Goal: Task Accomplishment & Management: Manage account settings

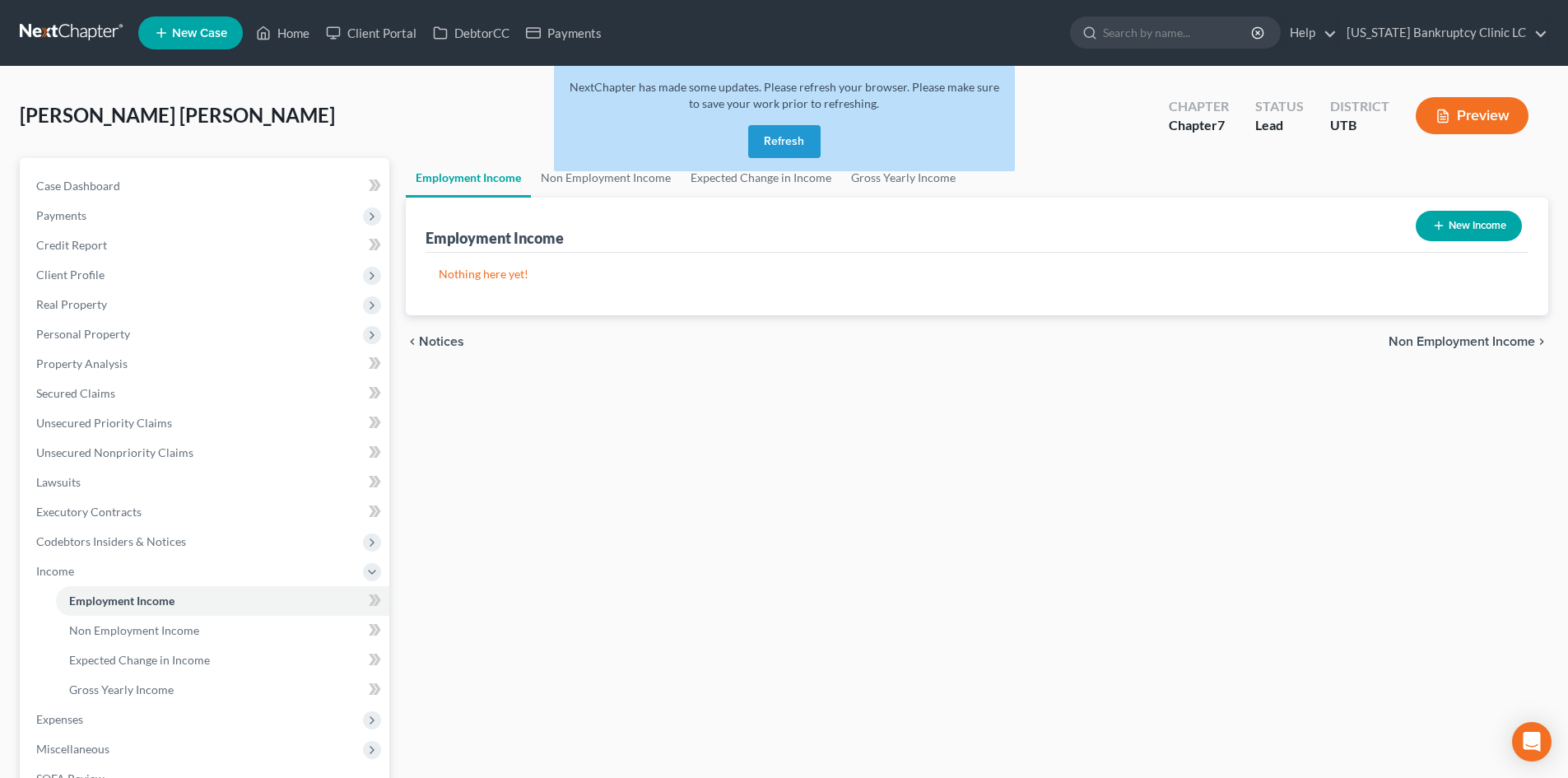
click at [795, 135] on button "Refresh" at bounding box center [784, 141] width 72 height 33
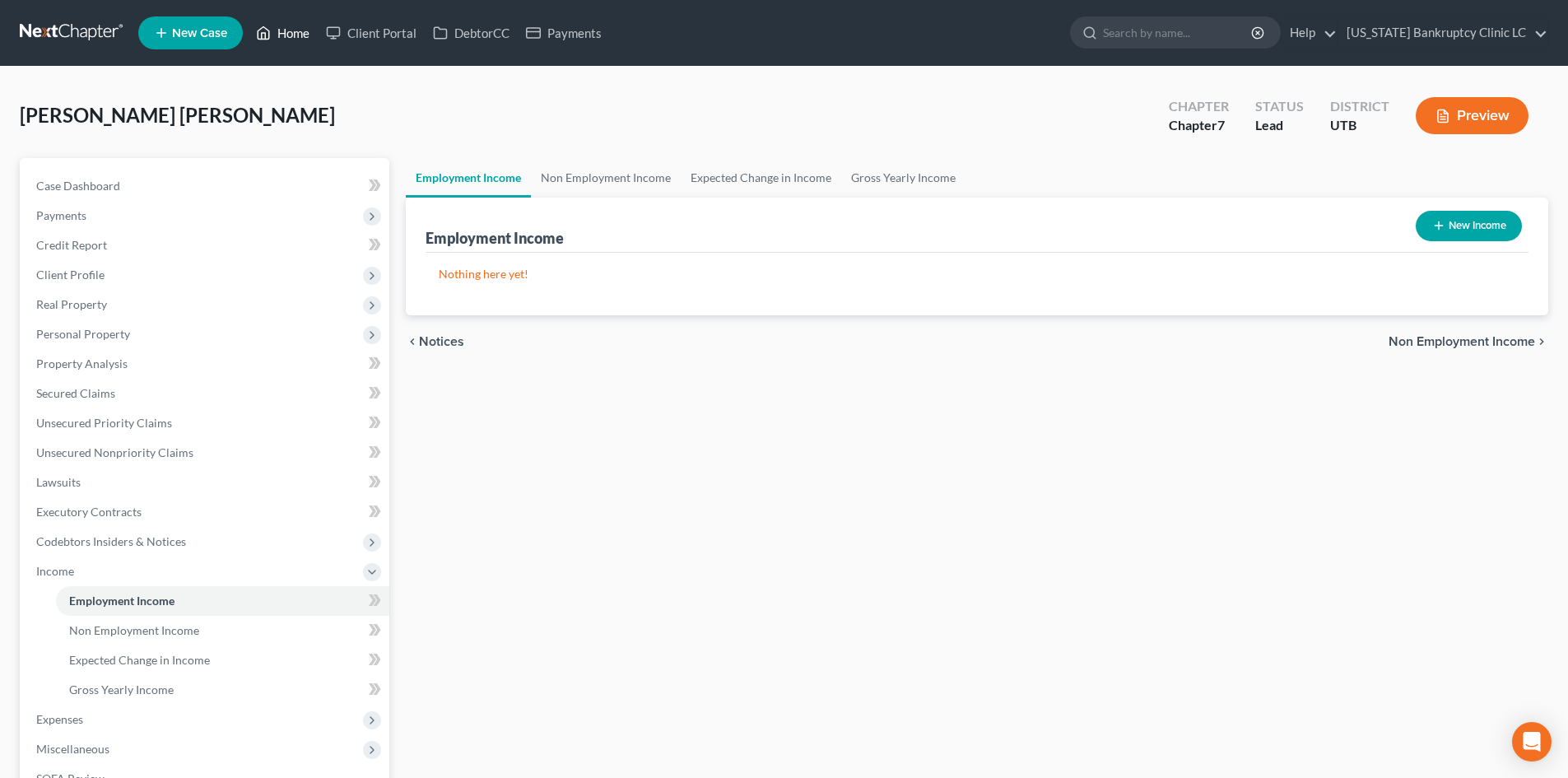
click at [268, 35] on icon at bounding box center [264, 33] width 15 height 20
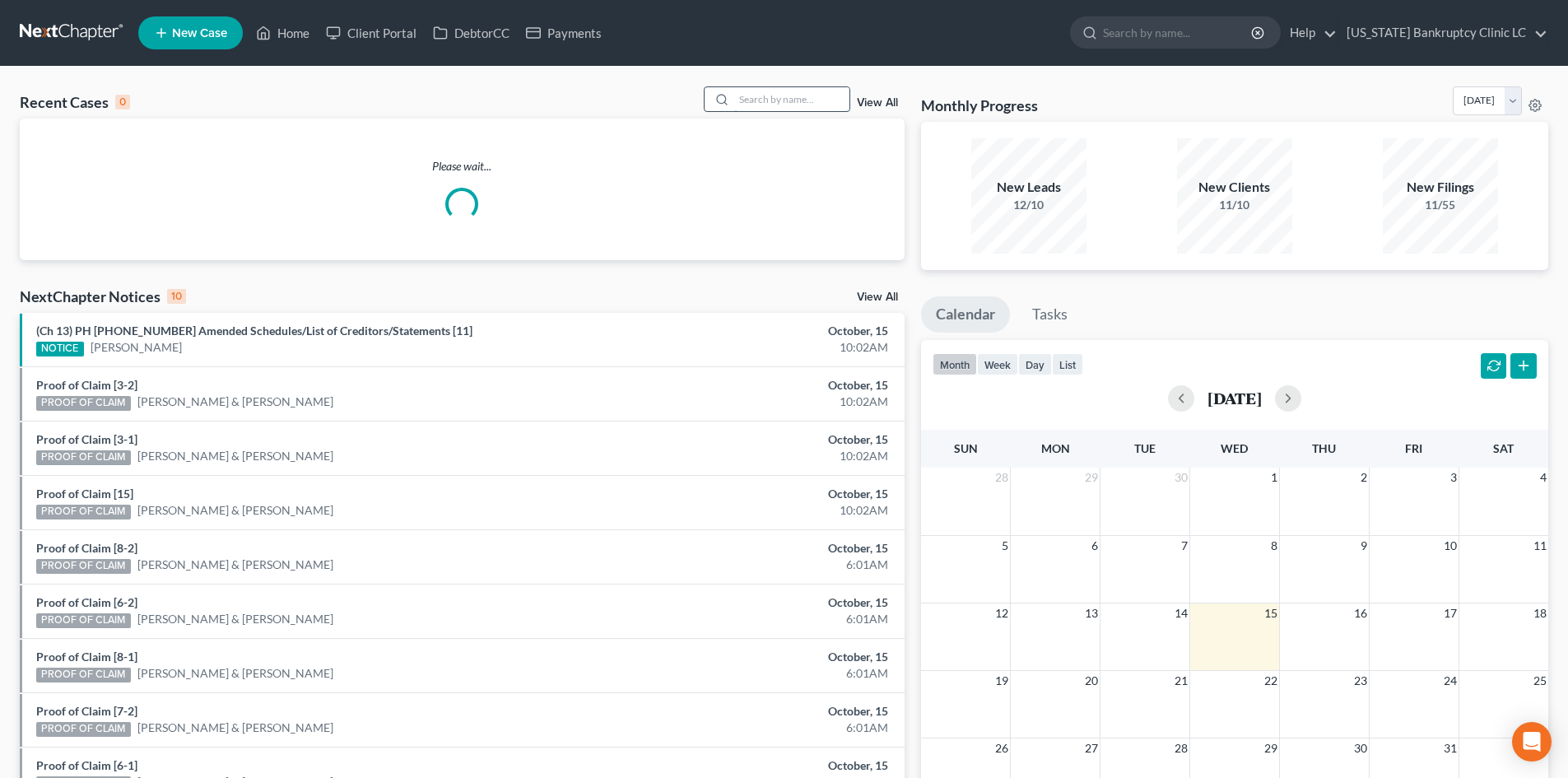
click at [800, 107] on input "search" at bounding box center [791, 99] width 115 height 23
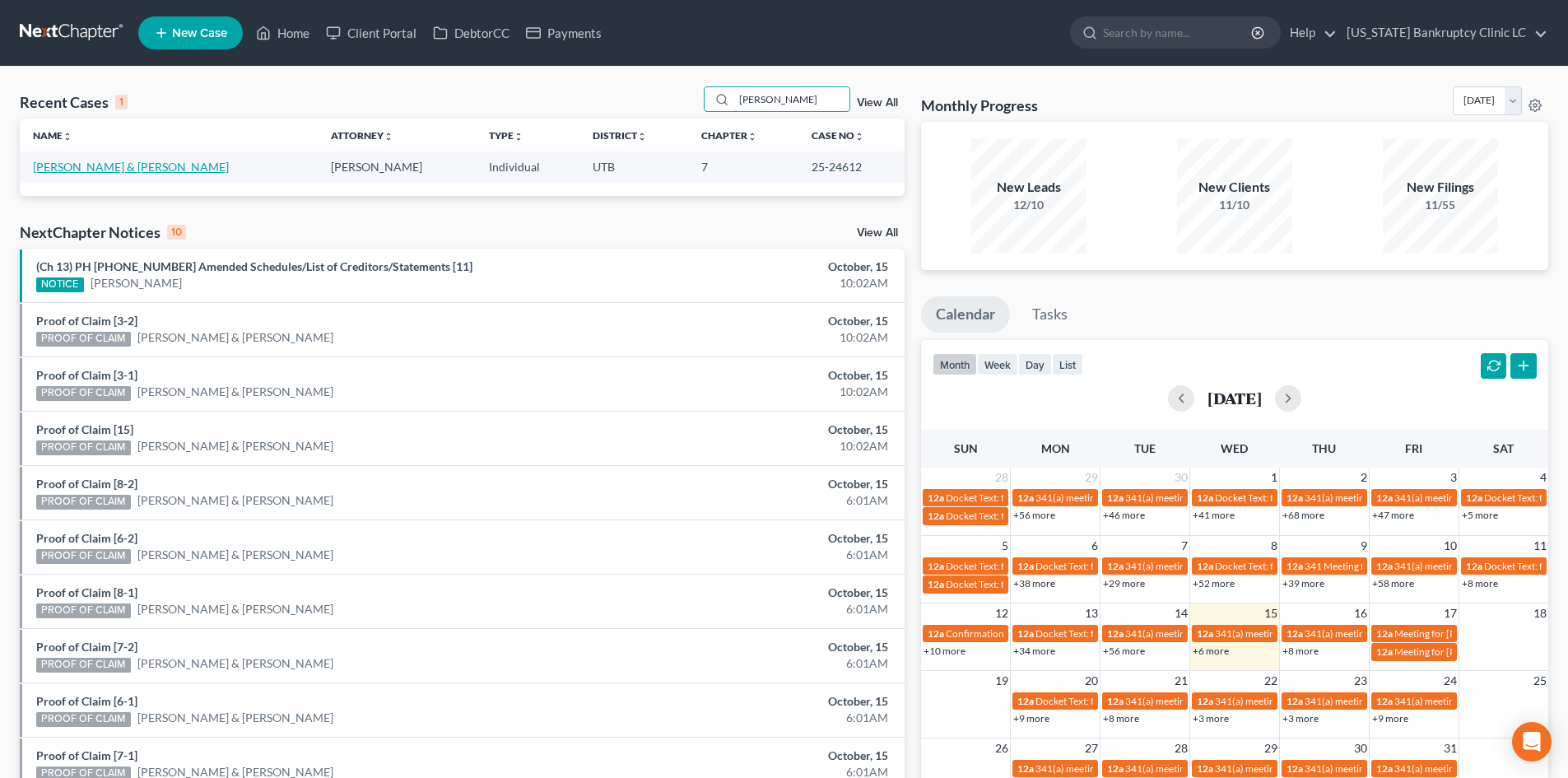
type input "[PERSON_NAME]"
click at [79, 173] on link "[PERSON_NAME] & [PERSON_NAME]" at bounding box center [130, 166] width 196 height 14
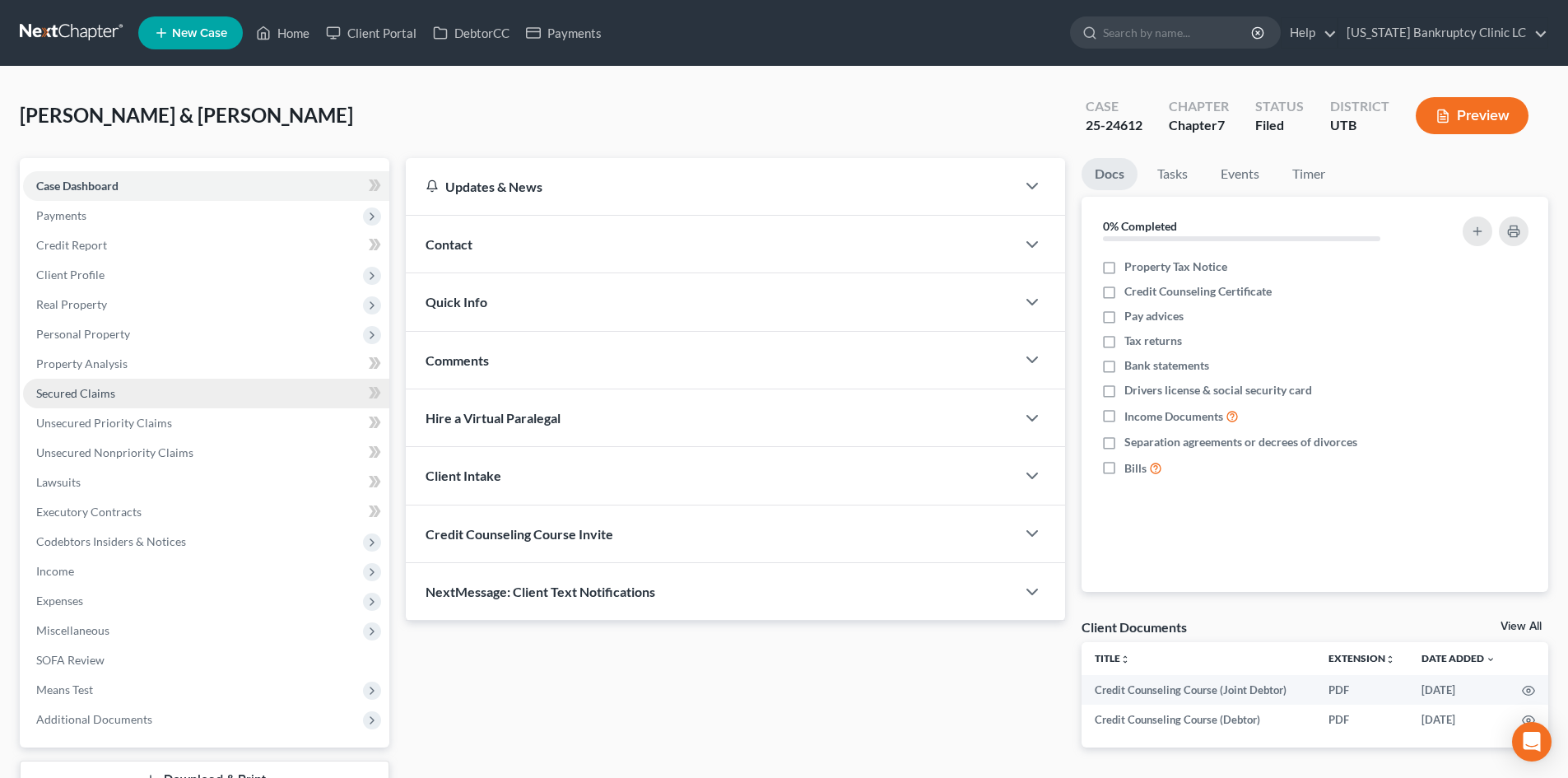
click at [158, 393] on link "Secured Claims" at bounding box center [206, 393] width 366 height 30
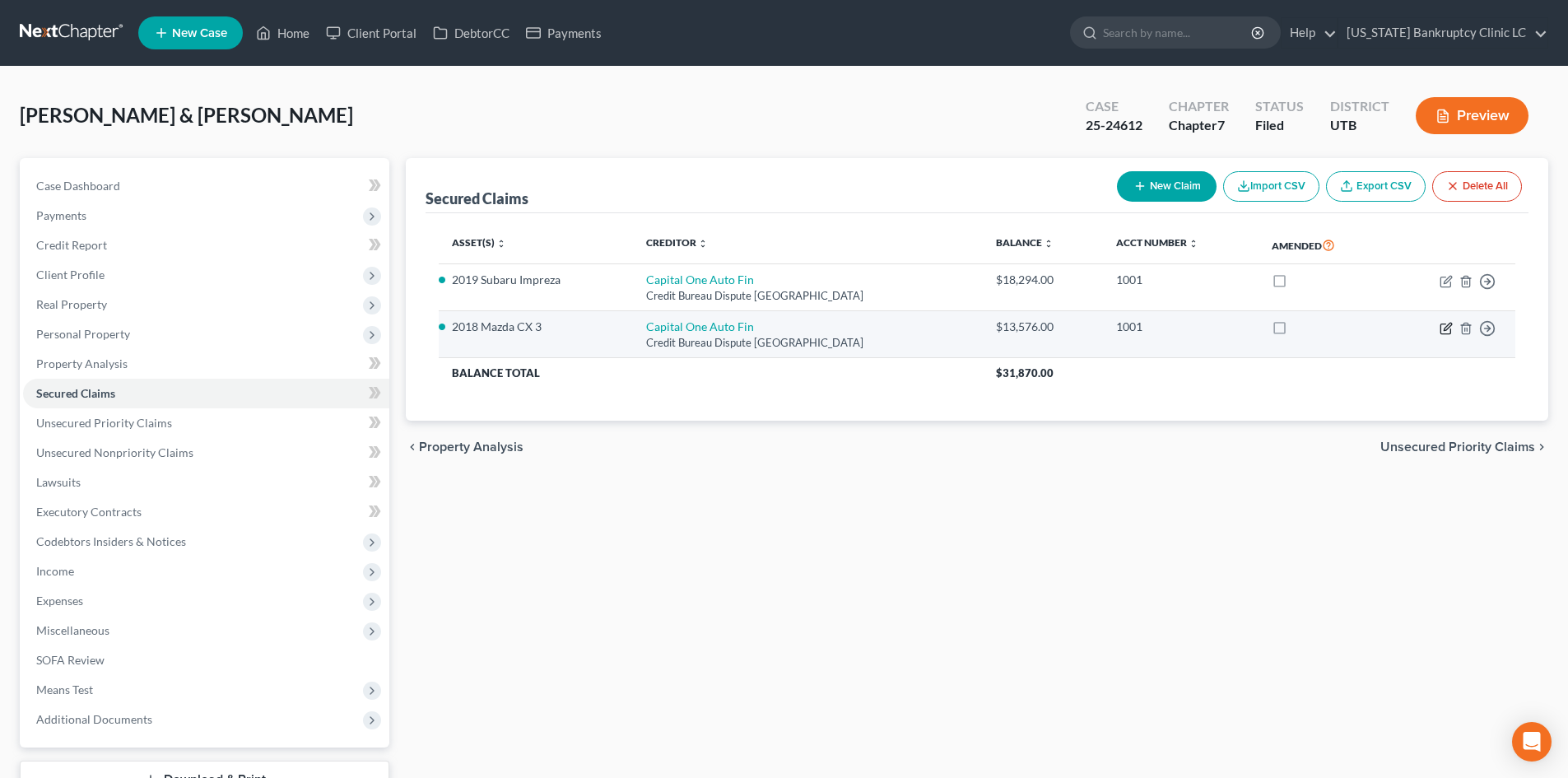
click at [1451, 327] on icon "button" at bounding box center [1446, 328] width 13 height 13
select select "45"
select select "2"
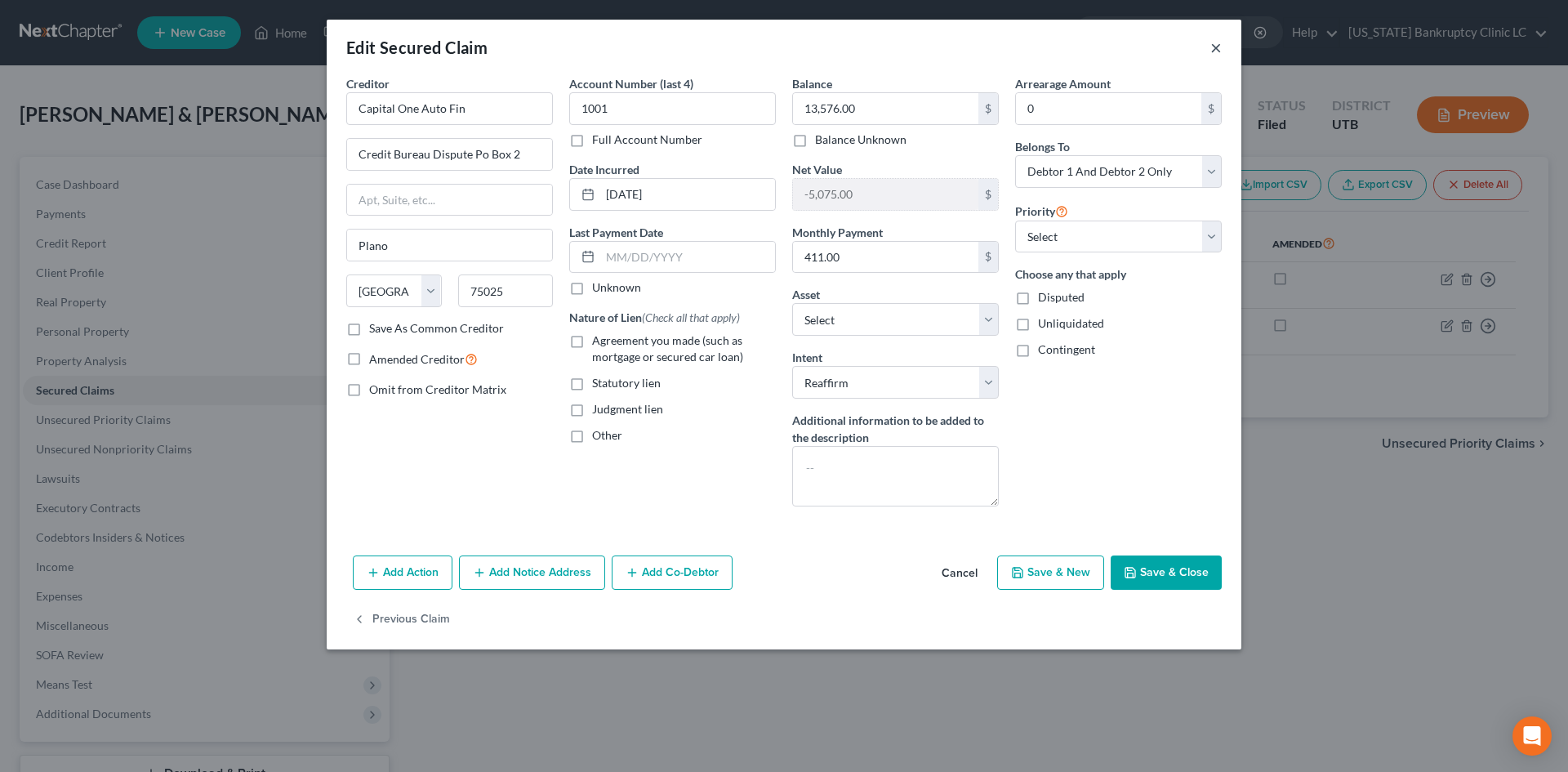
click at [1217, 47] on button "×" at bounding box center [1216, 47] width 11 height 20
